Goal: Task Accomplishment & Management: Use online tool/utility

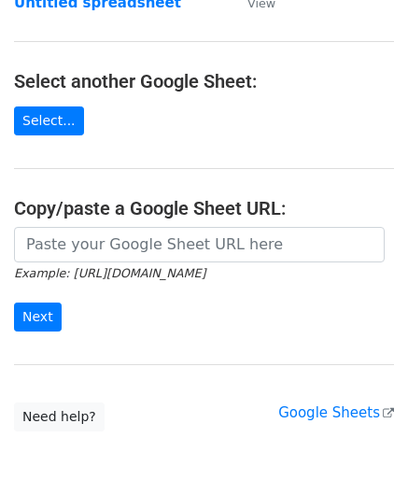
scroll to position [187, 0]
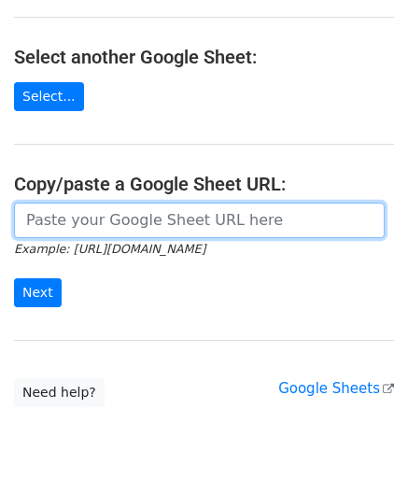
click at [88, 234] on input "url" at bounding box center [199, 220] width 371 height 35
paste input "https://docs.google.com/spreadsheets/d/1hZTg7C2rU7xUE7LVQhrb-Hu-7y3ejNbM4ITQng3…"
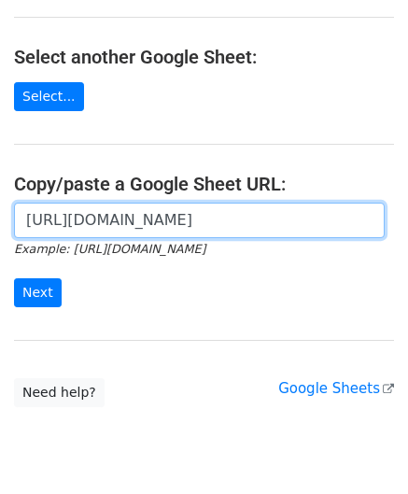
scroll to position [0, 405]
type input "https://docs.google.com/spreadsheets/d/1hZTg7C2rU7xUE7LVQhrb-Hu-7y3ejNbM4ITQng3…"
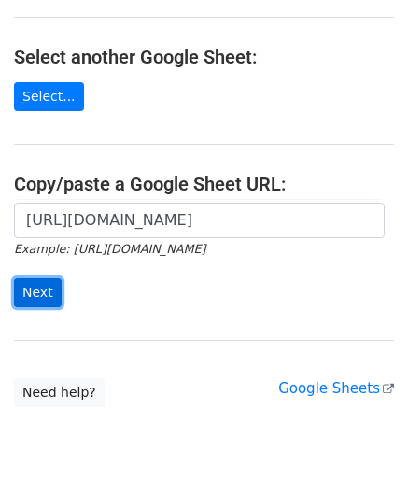
click at [34, 290] on input "Next" at bounding box center [38, 292] width 48 height 29
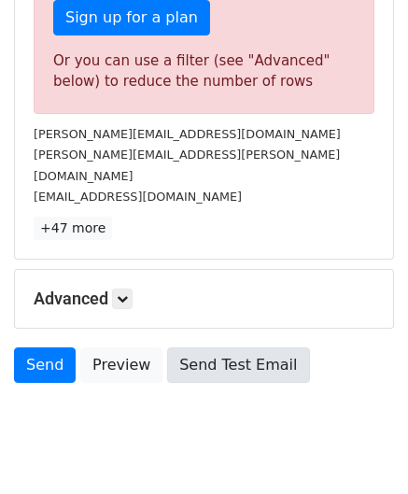
scroll to position [630, 0]
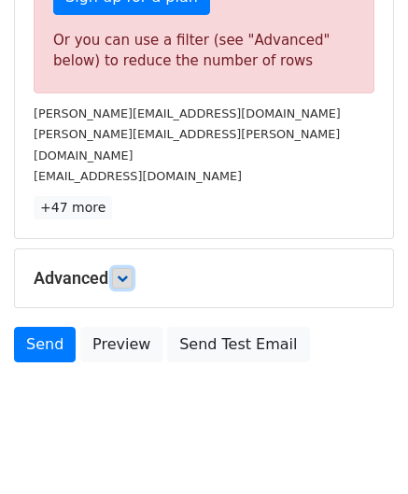
click at [132, 268] on link at bounding box center [122, 278] width 21 height 21
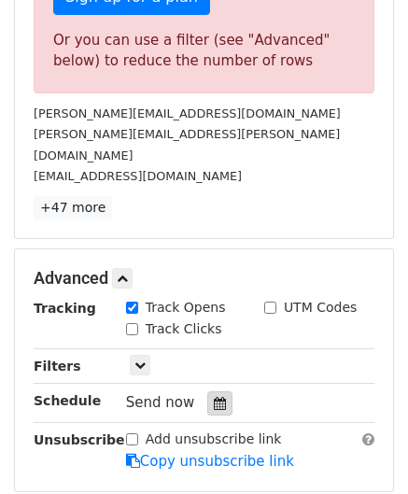
click at [214, 397] on icon at bounding box center [220, 403] width 12 height 13
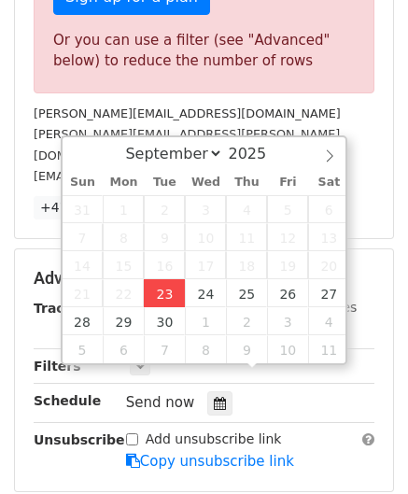
type input "[DATE] 12:00"
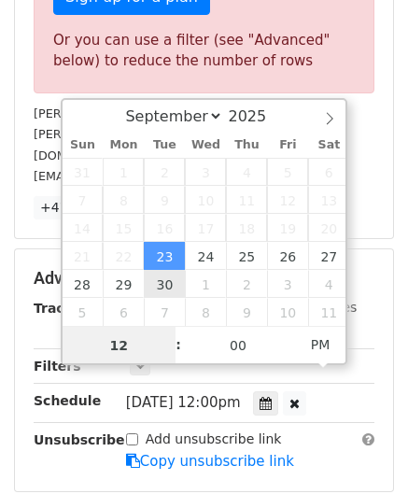
paste input "4"
type input "4"
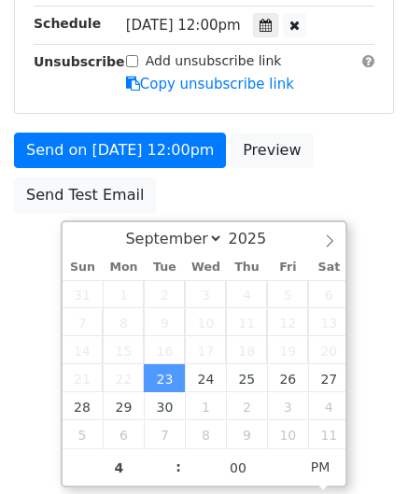
type input "[DATE] 16:00"
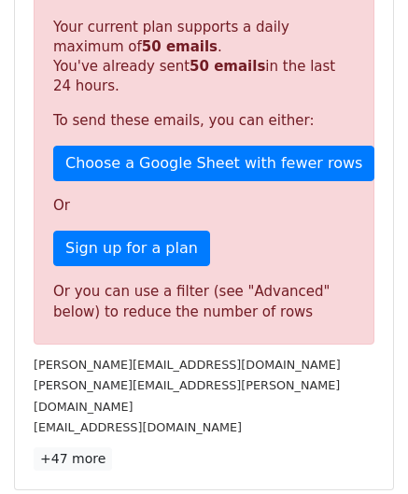
scroll to position [856, 0]
